Goal: Find specific page/section: Find specific page/section

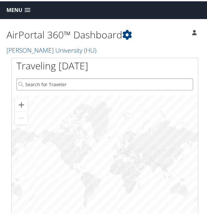
click at [63, 84] on input "search" at bounding box center [104, 83] width 177 height 12
click at [40, 84] on input "search" at bounding box center [104, 83] width 177 height 12
click at [22, 104] on button "Zoom in" at bounding box center [21, 103] width 13 height 13
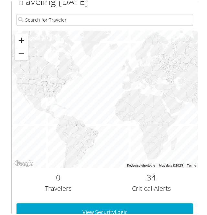
scroll to position [32, 0]
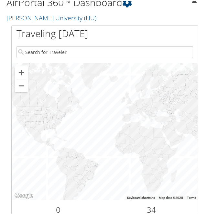
click at [22, 86] on button "Zoom out" at bounding box center [21, 84] width 13 height 13
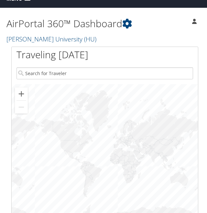
scroll to position [0, 0]
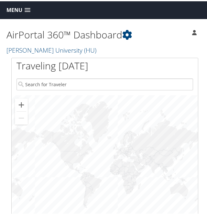
click at [193, 33] on icon at bounding box center [194, 31] width 5 height 5
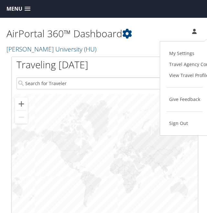
click at [44, 69] on h1 "Traveling [DATE]" at bounding box center [52, 65] width 72 height 14
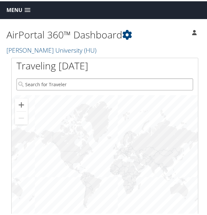
click at [26, 85] on input "search" at bounding box center [104, 83] width 177 height 12
type input "search flights"
click at [19, 84] on input "search flights" at bounding box center [104, 83] width 177 height 12
click at [74, 80] on input "search" at bounding box center [104, 83] width 177 height 12
click at [67, 83] on input "search" at bounding box center [104, 83] width 177 height 12
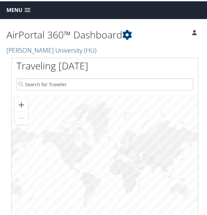
click at [192, 31] on icon at bounding box center [194, 31] width 5 height 5
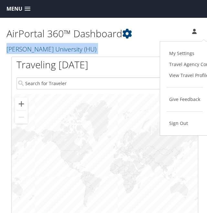
drag, startPoint x: 166, startPoint y: 42, endPoint x: 148, endPoint y: 38, distance: 18.3
click at [148, 38] on div "AirPortal 360™ Dashboard [PERSON_NAME][GEOGRAPHIC_DATA] (HU) [PERSON_NAME] [PER…" at bounding box center [104, 37] width 209 height 39
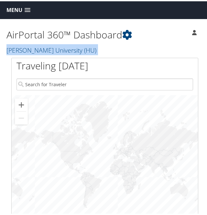
drag, startPoint x: 148, startPoint y: 38, endPoint x: 188, endPoint y: 31, distance: 39.8
click at [187, 31] on ul "[PERSON_NAME] [PERSON_NAME]" at bounding box center [194, 30] width 18 height 19
